Goal: Information Seeking & Learning: Find specific fact

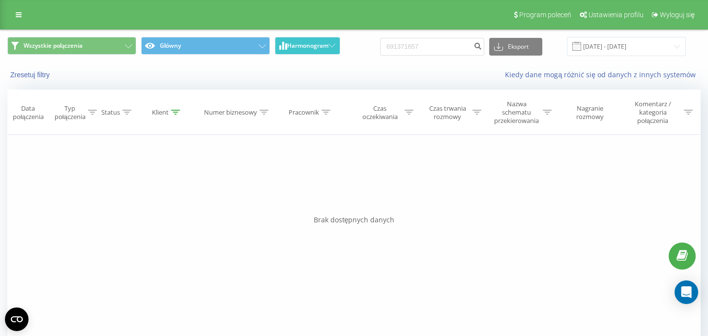
click at [380, 48] on input "691371657" at bounding box center [432, 47] width 104 height 18
drag, startPoint x: 315, startPoint y: 50, endPoint x: 80, endPoint y: -42, distance: 252.6
drag, startPoint x: 439, startPoint y: 50, endPoint x: 334, endPoint y: 47, distance: 105.7
click at [380, 47] on input "691371657" at bounding box center [432, 47] width 104 height 18
paste input "48530624491"
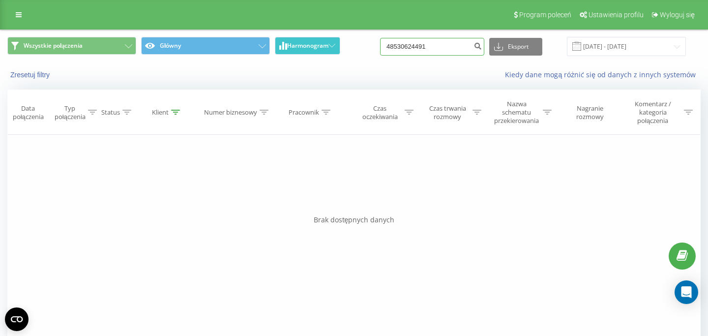
type input "48530624491"
drag, startPoint x: 453, startPoint y: 41, endPoint x: 279, endPoint y: 88, distance: 179.7
click at [380, 56] on input "48530624491" at bounding box center [432, 47] width 104 height 18
drag, startPoint x: 455, startPoint y: 49, endPoint x: 390, endPoint y: 49, distance: 65.3
click at [404, 49] on input "48530624491" at bounding box center [432, 47] width 104 height 18
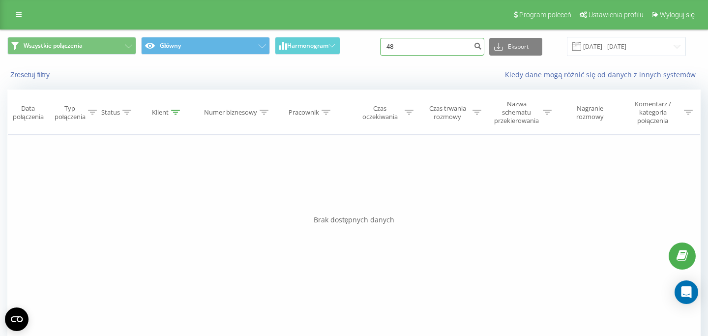
type input "4"
paste input "694 013 900"
type input "694 013 900"
drag, startPoint x: 450, startPoint y: 46, endPoint x: 324, endPoint y: 36, distance: 125.7
click at [380, 38] on input "694013900" at bounding box center [432, 47] width 104 height 18
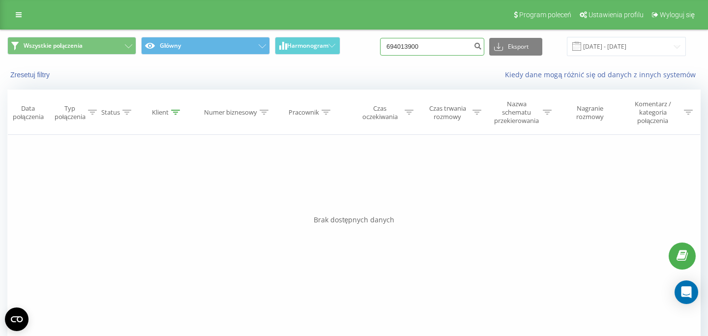
paste input "799 016 823"
type input "799 016 823"
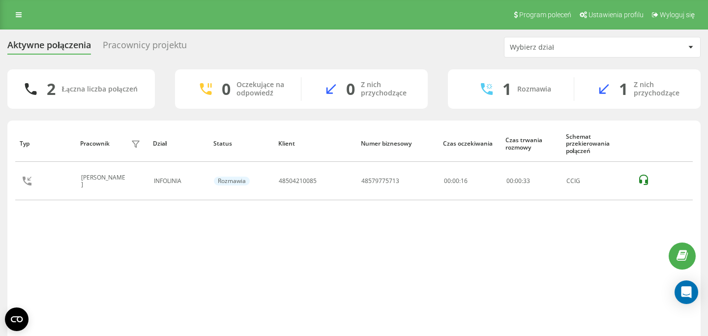
click at [122, 50] on div "Pracownicy projektu" at bounding box center [145, 47] width 84 height 15
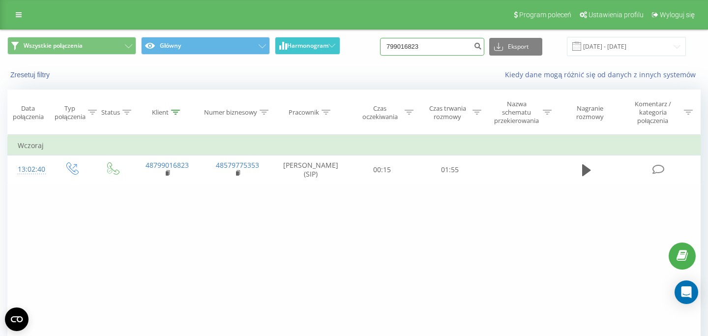
drag, startPoint x: 459, startPoint y: 48, endPoint x: 316, endPoint y: 45, distance: 143.5
click at [380, 45] on input "799016823" at bounding box center [432, 47] width 104 height 18
paste input "48505547671"
type input "48505547671"
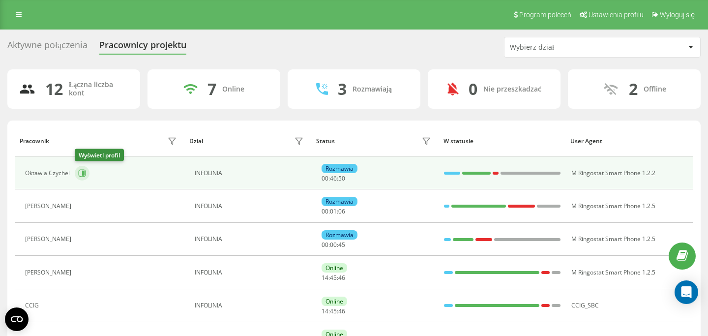
click at [82, 173] on icon at bounding box center [82, 173] width 8 height 8
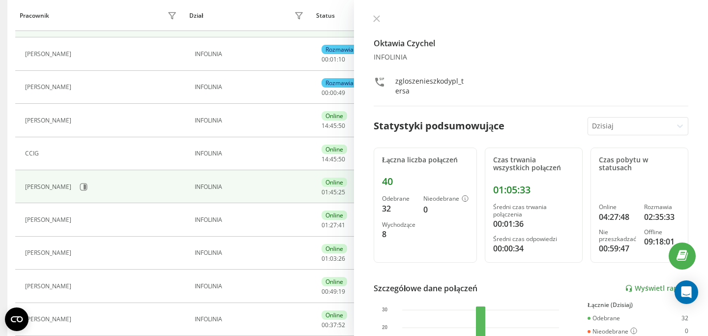
scroll to position [152, 0]
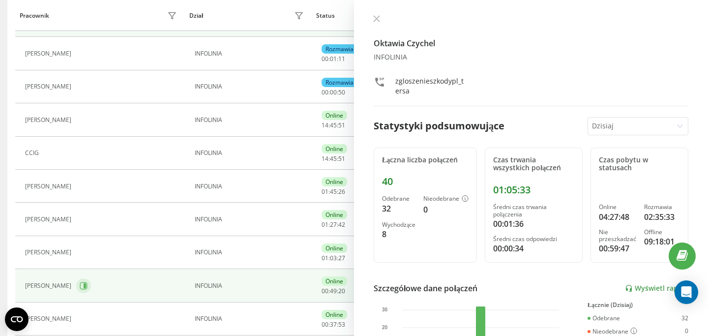
click at [85, 279] on button at bounding box center [83, 285] width 15 height 15
click at [374, 15] on div at bounding box center [530, 20] width 314 height 10
click at [377, 15] on button at bounding box center [376, 19] width 13 height 9
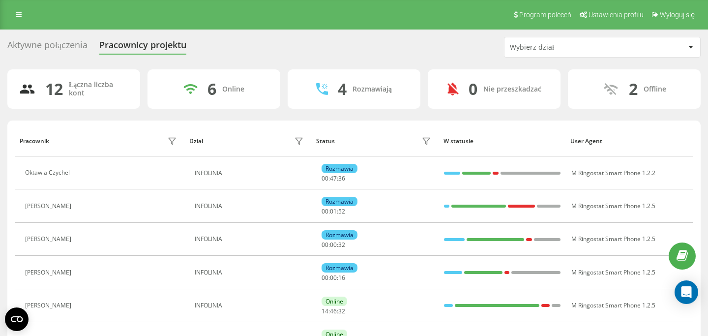
click at [82, 48] on div "Aktywne połączenia" at bounding box center [47, 47] width 80 height 15
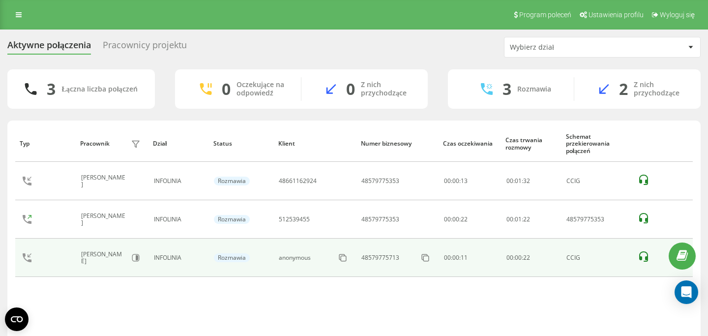
click at [646, 257] on icon at bounding box center [643, 256] width 9 height 10
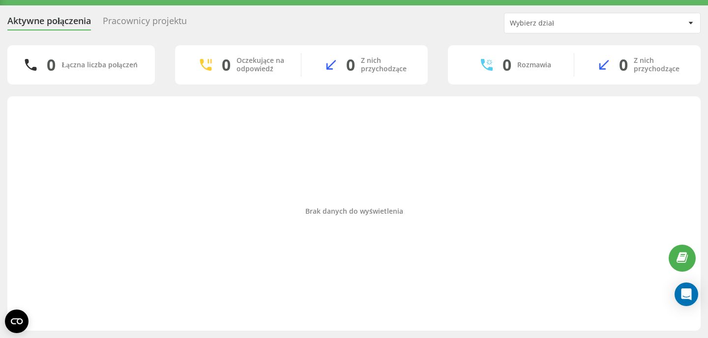
scroll to position [24, 0]
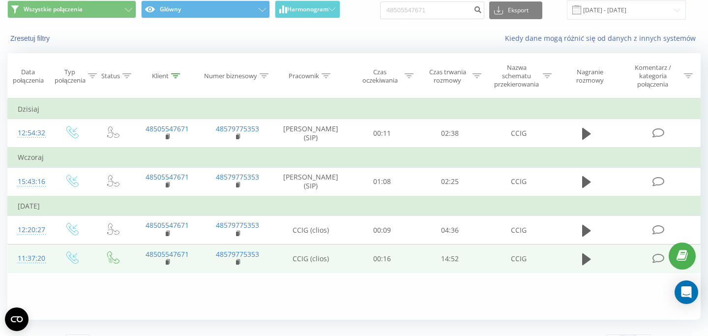
scroll to position [29, 0]
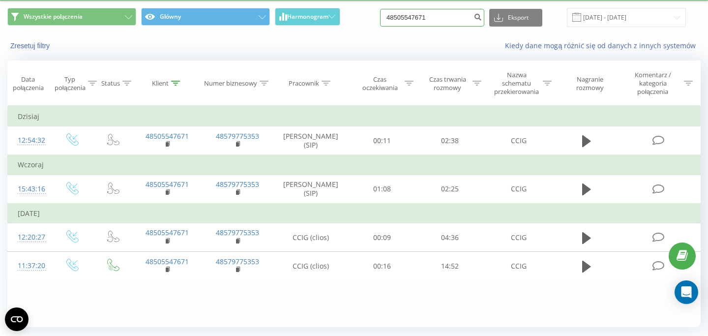
drag, startPoint x: 452, startPoint y: 16, endPoint x: 317, endPoint y: 28, distance: 135.2
click at [380, 26] on input "48505547671" at bounding box center [432, 18] width 104 height 18
drag, startPoint x: 444, startPoint y: 21, endPoint x: 368, endPoint y: 21, distance: 75.7
click at [380, 21] on input "48505547671" at bounding box center [432, 18] width 104 height 18
click at [429, 24] on input at bounding box center [432, 18] width 104 height 18
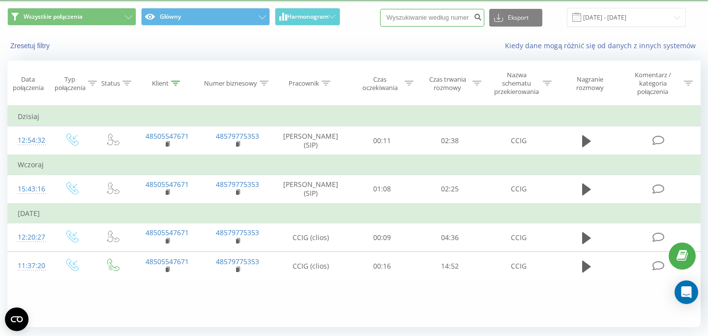
paste input "48693802008"
type input "48693802008"
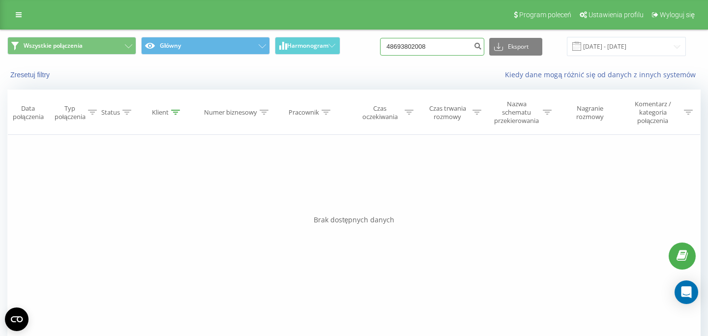
drag, startPoint x: 438, startPoint y: 48, endPoint x: 339, endPoint y: 49, distance: 98.8
click at [380, 49] on input "48693802008" at bounding box center [432, 47] width 104 height 18
click at [427, 54] on input at bounding box center [432, 47] width 104 height 18
paste input "48784855496"
type input "48784855496"
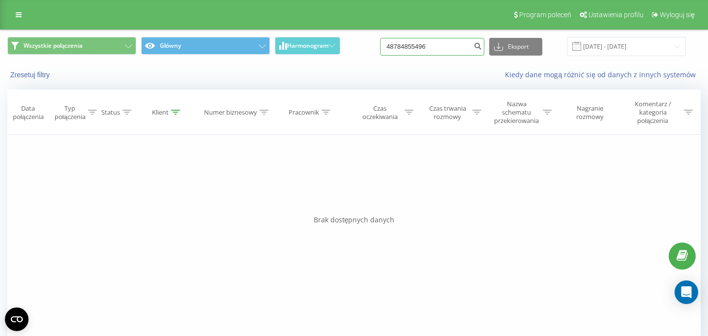
click at [404, 48] on input "48784855496" at bounding box center [432, 47] width 104 height 18
type input "784855496"
click at [459, 40] on input "784855496" at bounding box center [432, 47] width 104 height 18
paste input "48784855496"
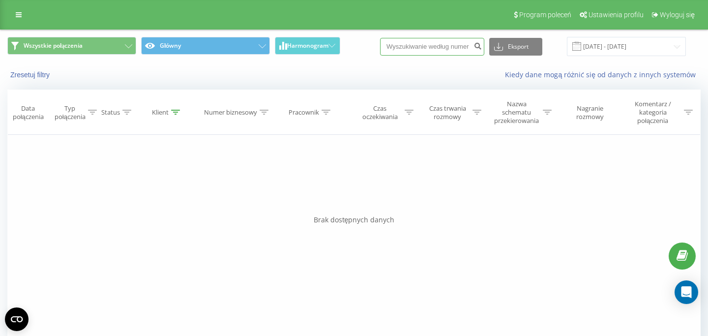
type input "48784855496"
drag, startPoint x: 453, startPoint y: 51, endPoint x: 378, endPoint y: 48, distance: 75.2
click at [380, 49] on input "48784855496" at bounding box center [432, 47] width 104 height 18
click at [447, 43] on input "48784855496" at bounding box center [432, 47] width 104 height 18
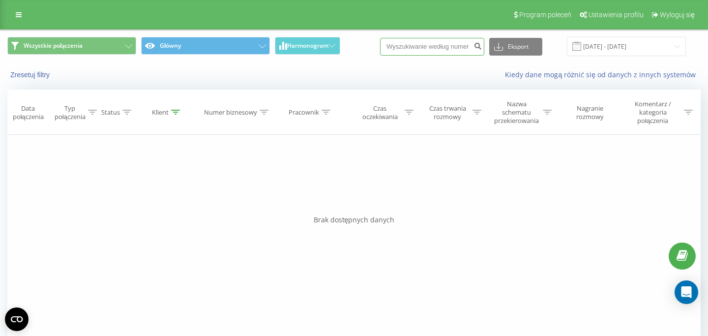
paste input "48798285636"
type input "48798285636"
click at [406, 45] on input "48798285636" at bounding box center [432, 47] width 104 height 18
click at [407, 45] on input "48798285636" at bounding box center [432, 47] width 104 height 18
paste input "663535464"
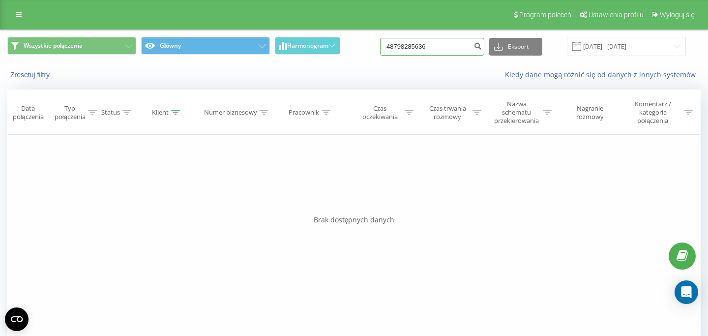
type input "48663535464"
click at [431, 56] on div "48663535464 Eksport .csv .xls .xlsx 23.06.2025 - 23.09.2025" at bounding box center [533, 46] width 306 height 19
click at [431, 54] on input "48663535464" at bounding box center [432, 47] width 104 height 18
paste input "535813357"
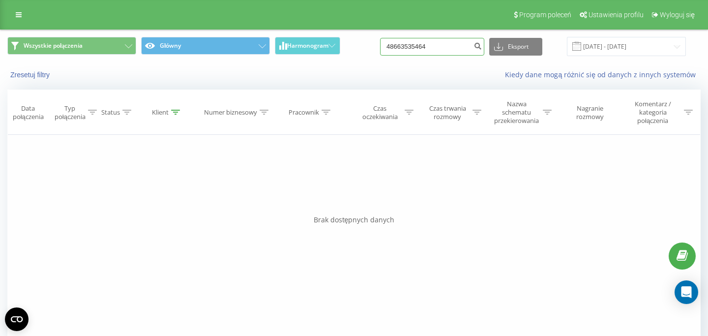
type input "48535813357"
drag, startPoint x: 450, startPoint y: 47, endPoint x: 362, endPoint y: 47, distance: 87.5
click at [380, 47] on input "48535813357" at bounding box center [432, 47] width 104 height 18
click at [443, 43] on input at bounding box center [432, 47] width 104 height 18
paste input "48601364506"
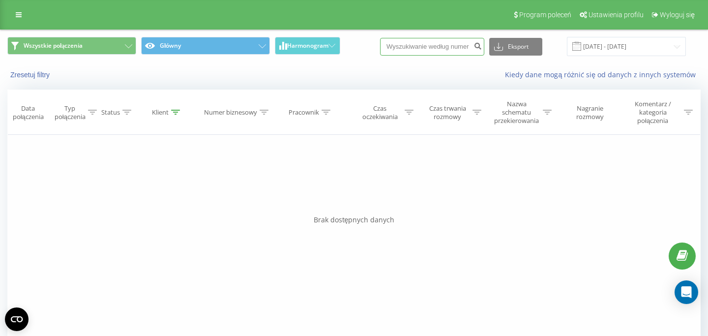
type input "48601364506"
drag, startPoint x: 447, startPoint y: 50, endPoint x: 353, endPoint y: 45, distance: 94.0
click at [380, 45] on input "48601364506" at bounding box center [432, 47] width 104 height 18
paste input "6955114"
type input "48606955114"
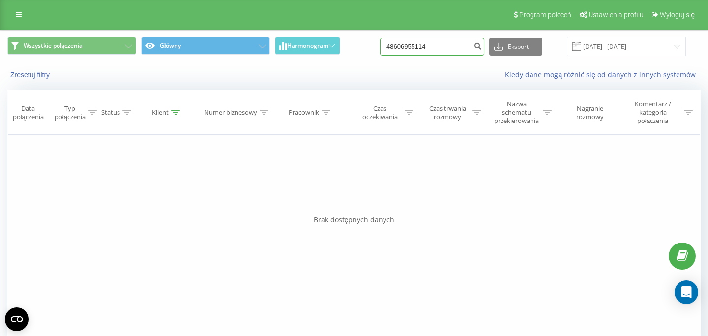
click at [444, 46] on input "48606955114" at bounding box center [432, 47] width 104 height 18
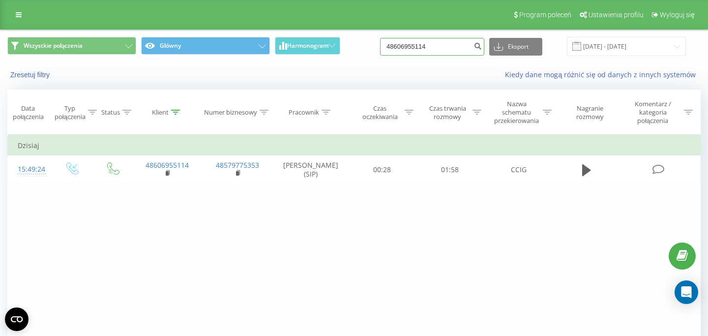
drag, startPoint x: 440, startPoint y: 48, endPoint x: 351, endPoint y: 46, distance: 89.0
click at [380, 46] on input "48606955114" at bounding box center [432, 47] width 104 height 18
paste input "573200200"
type input "48573200200"
drag, startPoint x: 431, startPoint y: 49, endPoint x: 347, endPoint y: 49, distance: 84.0
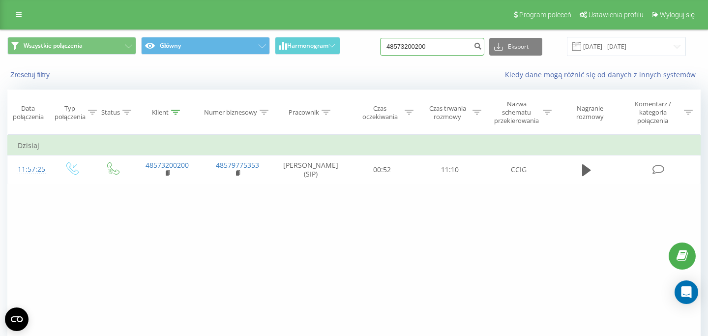
click at [380, 49] on input "48573200200" at bounding box center [432, 47] width 104 height 18
click at [441, 49] on input at bounding box center [432, 47] width 104 height 18
paste input "48501783812"
type input "48501783812"
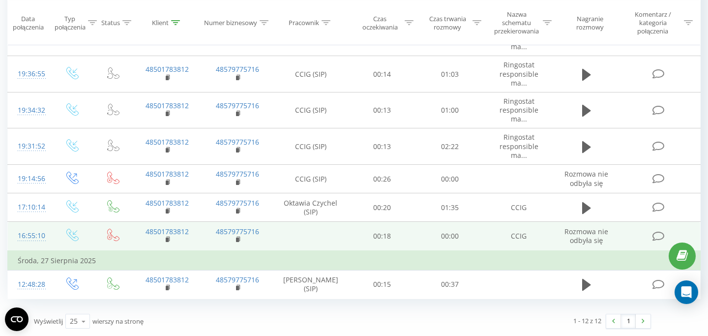
scroll to position [266, 0]
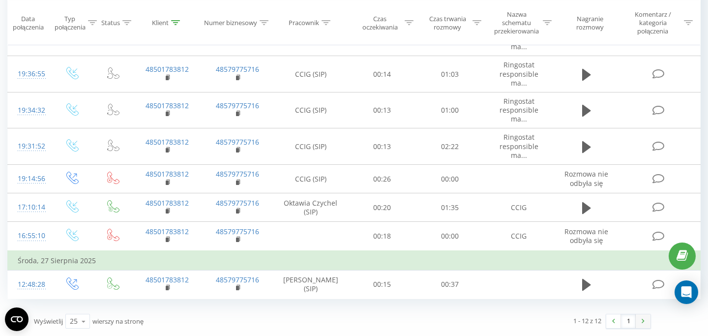
click at [642, 320] on img at bounding box center [642, 320] width 3 height 4
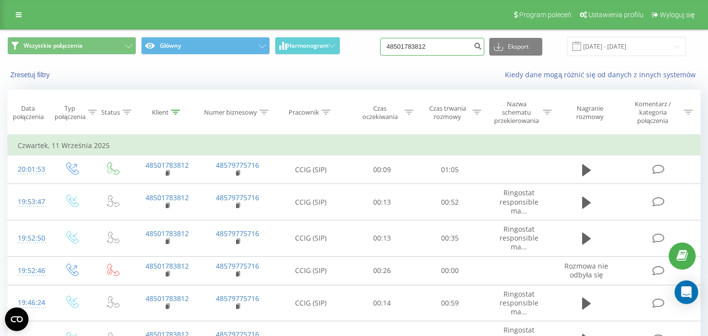
click at [437, 51] on input "48501783812" at bounding box center [432, 47] width 104 height 18
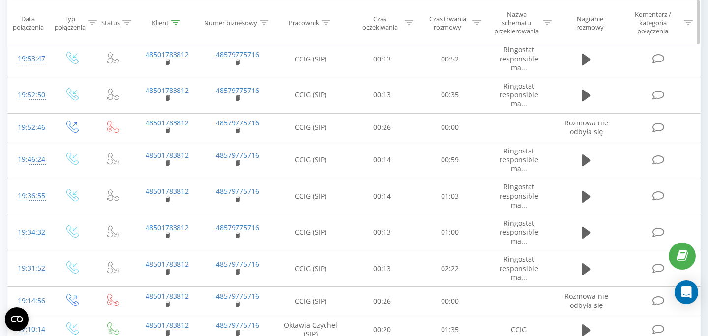
scroll to position [266, 0]
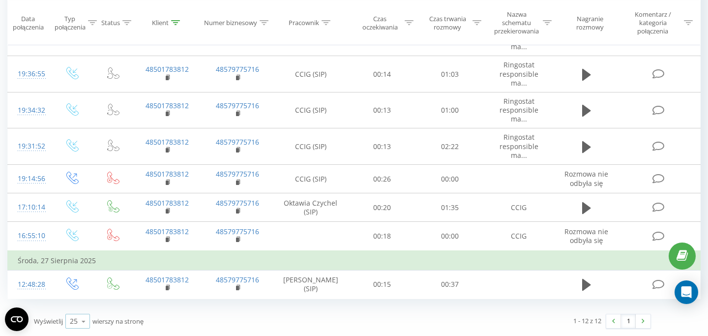
click at [86, 318] on icon at bounding box center [83, 320] width 15 height 19
click at [79, 311] on span "100" at bounding box center [76, 306] width 12 height 9
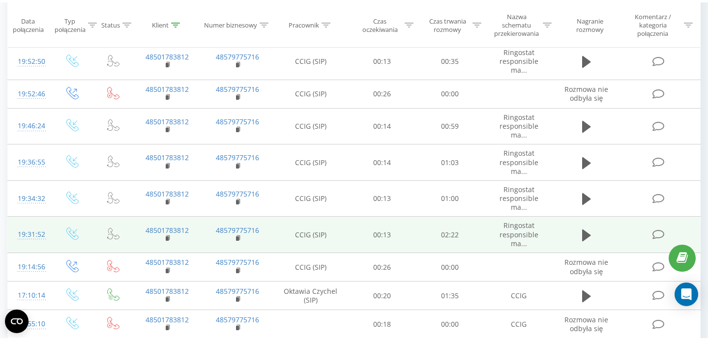
scroll to position [175, 0]
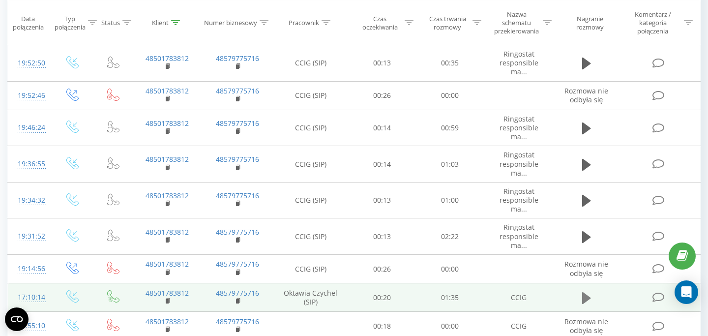
click at [588, 300] on icon at bounding box center [586, 298] width 9 height 12
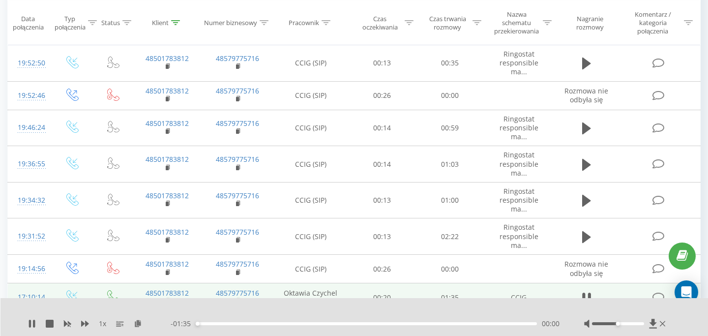
click at [280, 323] on div "00:00" at bounding box center [366, 323] width 341 height 3
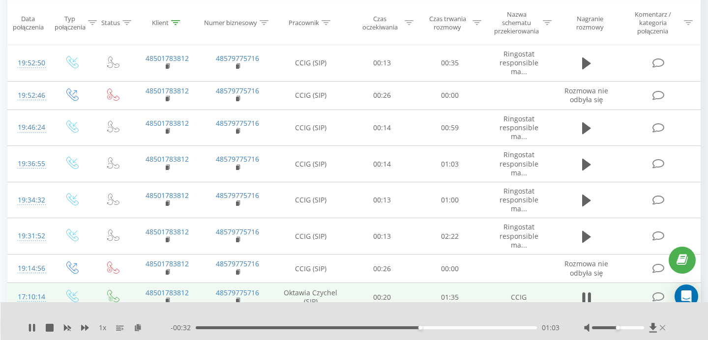
click at [664, 327] on icon at bounding box center [661, 328] width 5 height 8
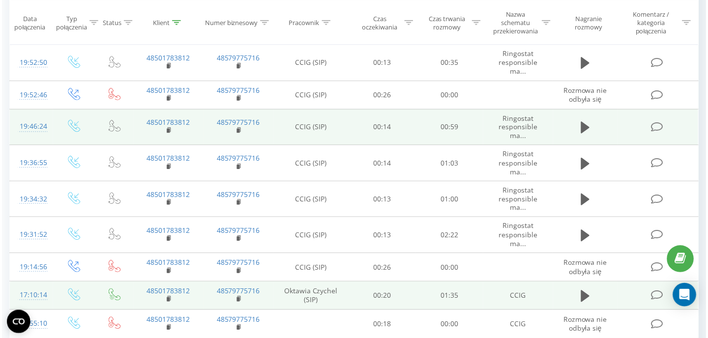
scroll to position [0, 0]
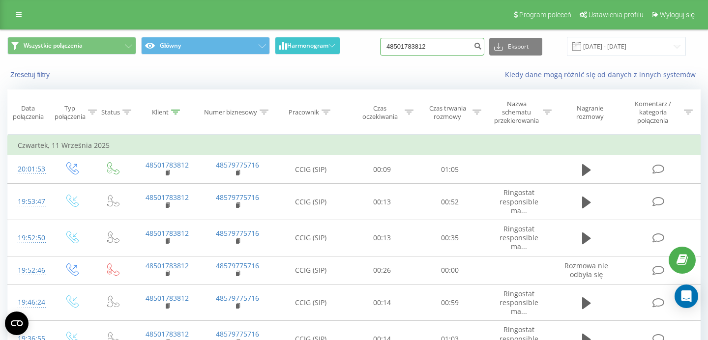
drag, startPoint x: 455, startPoint y: 48, endPoint x: 333, endPoint y: 48, distance: 121.8
click at [380, 48] on input "48501783812" at bounding box center [432, 47] width 104 height 18
click at [408, 46] on input at bounding box center [432, 47] width 104 height 18
paste input "608 019 389"
type input "608 019 389"
